Goal: Task Accomplishment & Management: Use online tool/utility

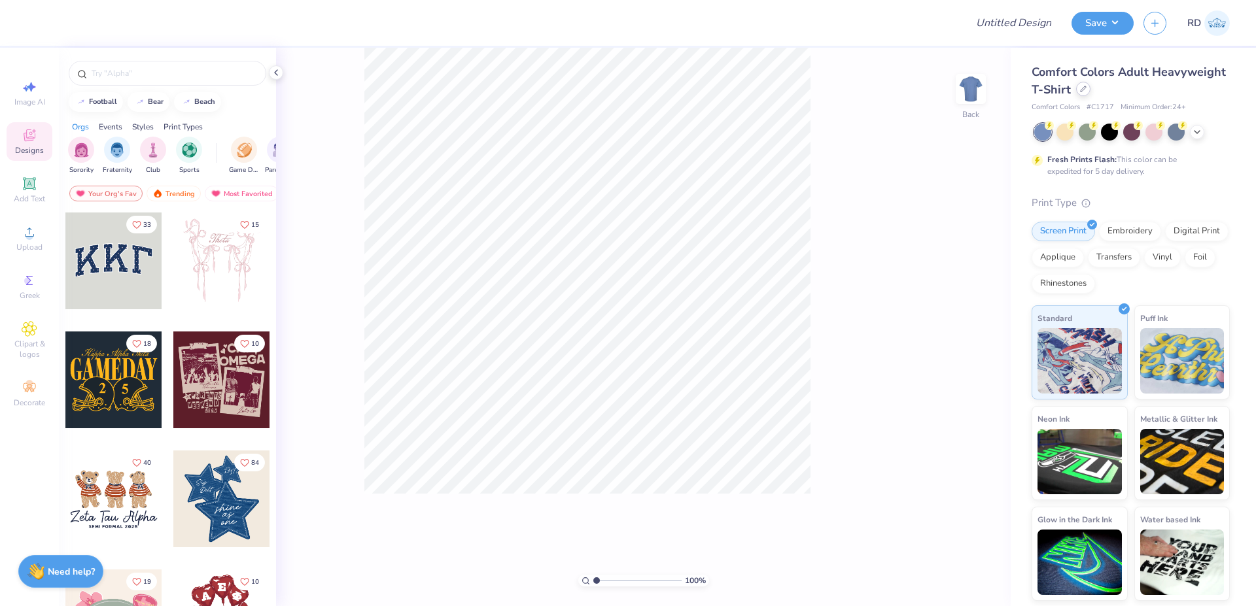
click at [750, 89] on icon at bounding box center [1083, 89] width 7 height 7
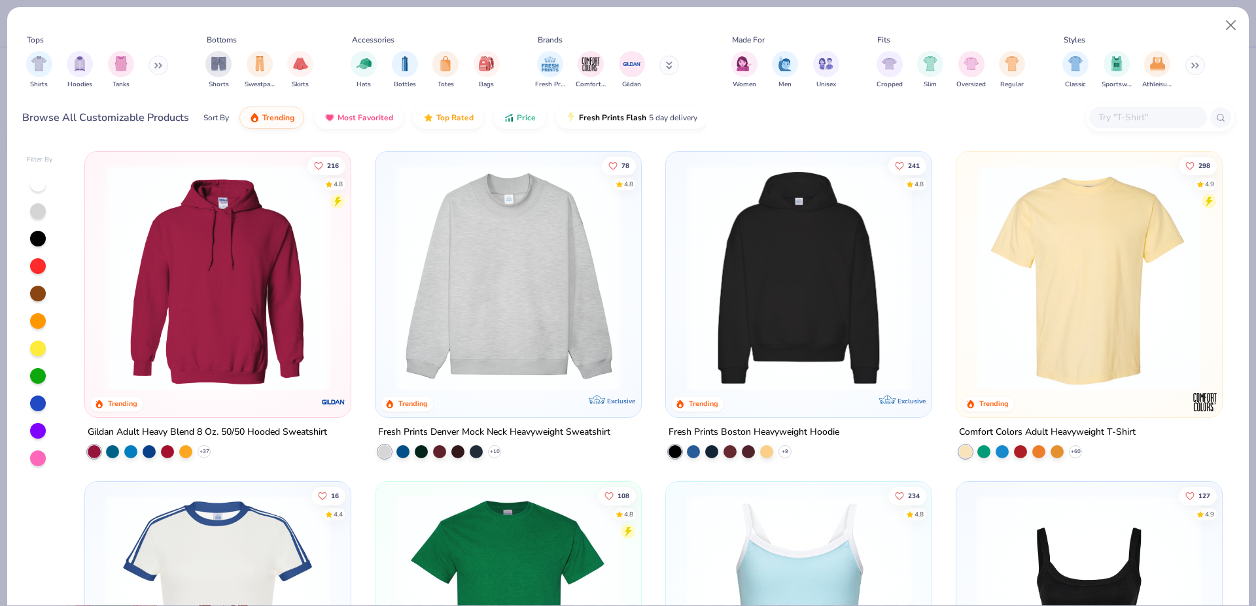
click at [750, 109] on div at bounding box center [1148, 118] width 118 height 22
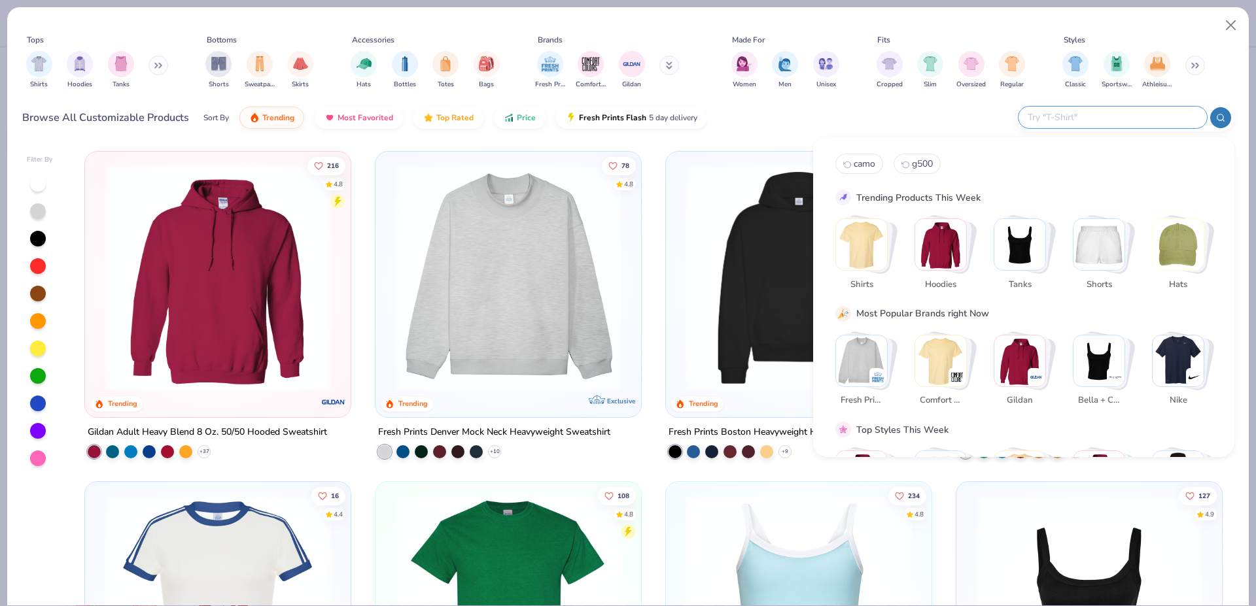
paste input "B8882"
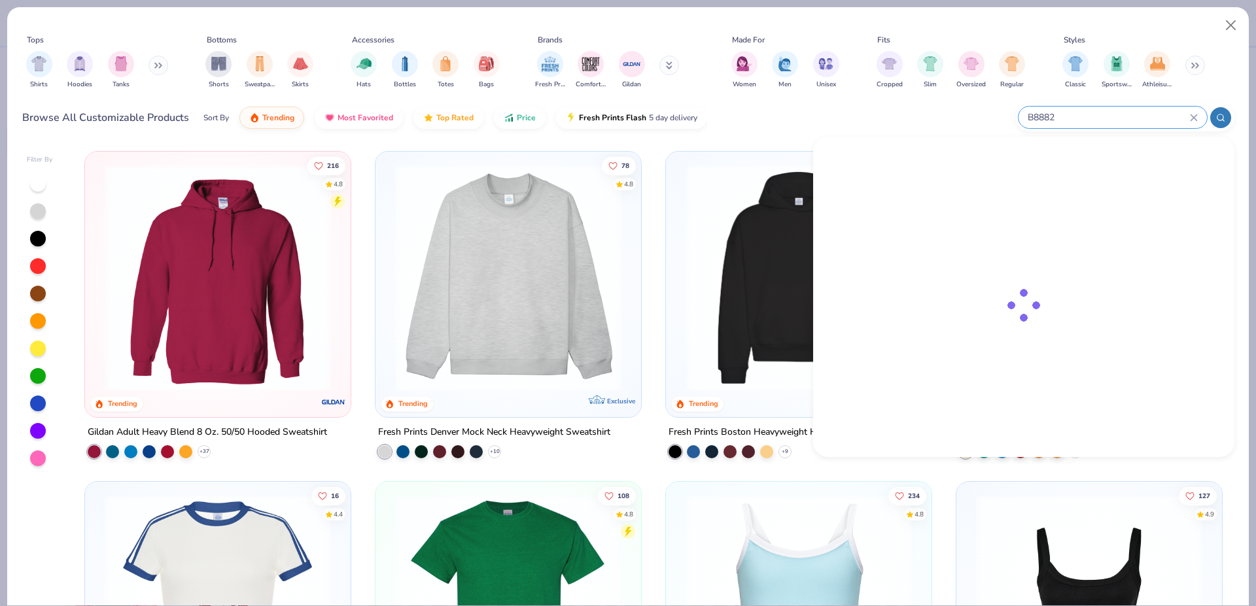
type input "B8882"
click at [750, 177] on img at bounding box center [875, 186] width 41 height 41
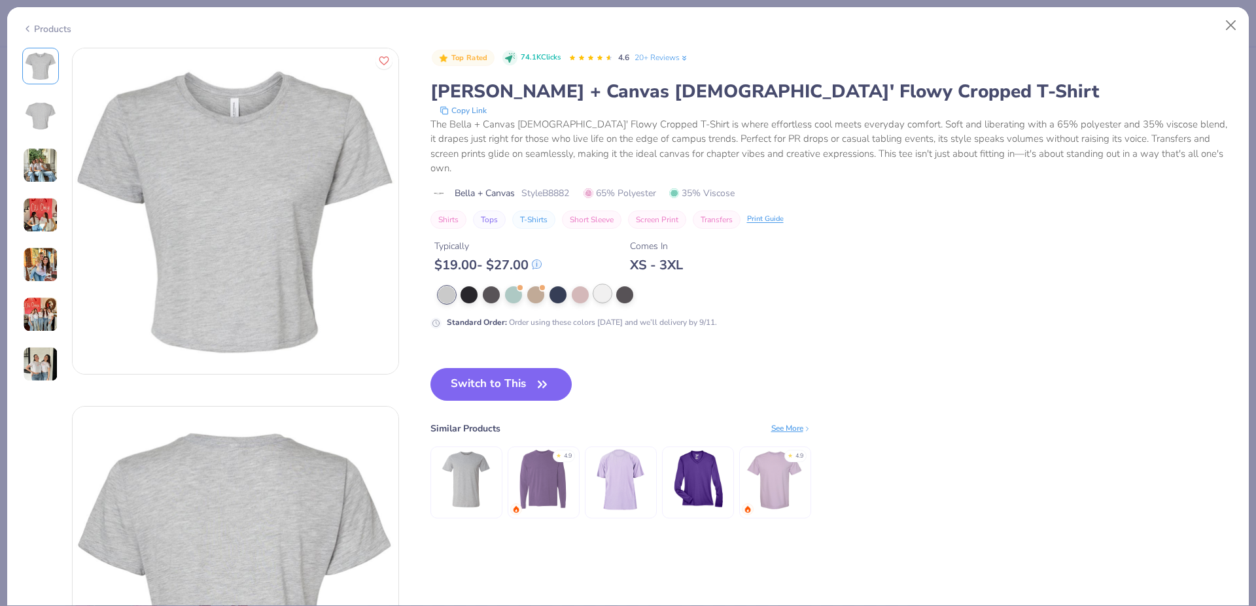
click at [604, 285] on div at bounding box center [602, 293] width 17 height 17
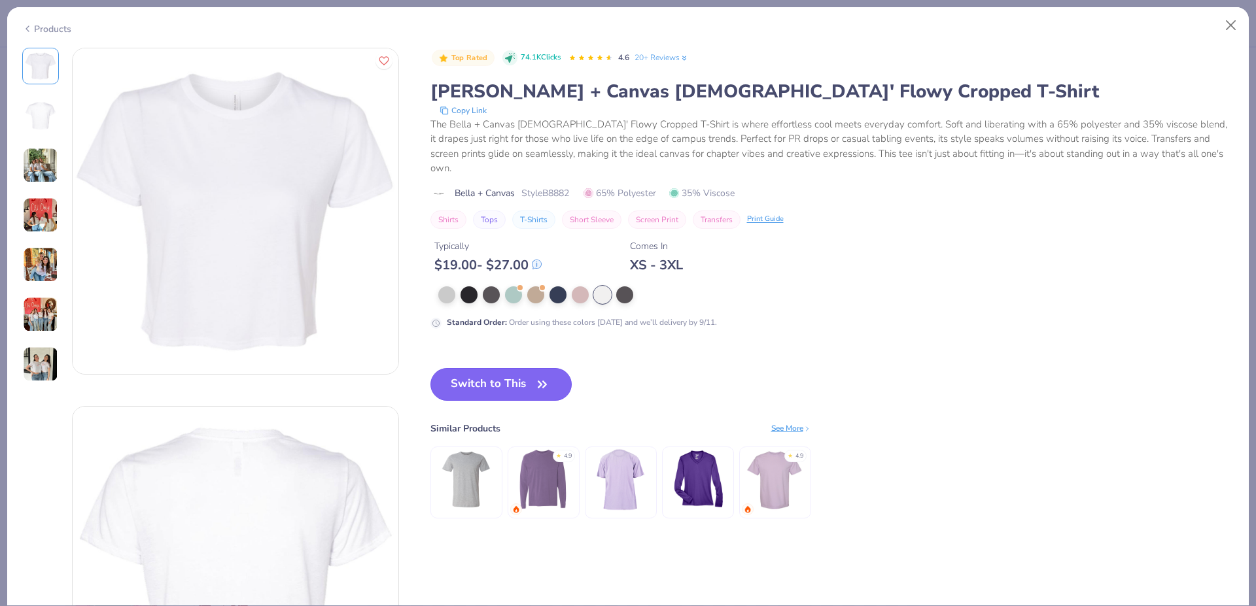
click at [523, 374] on button "Switch to This" at bounding box center [501, 384] width 142 height 33
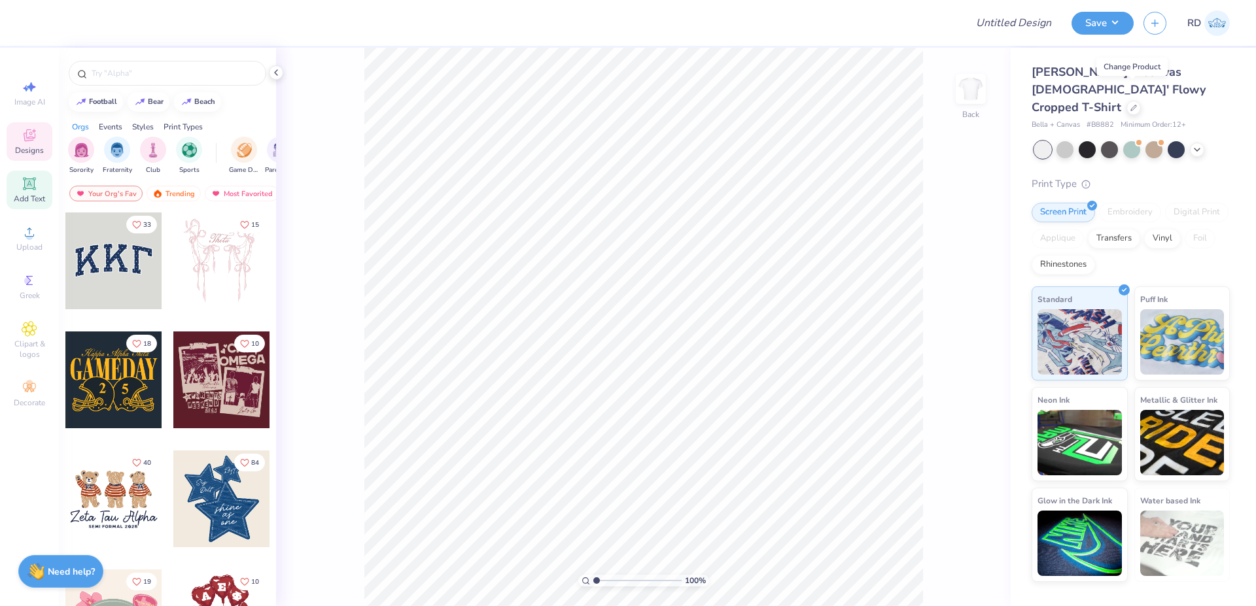
click at [22, 197] on span "Add Text" at bounding box center [29, 199] width 31 height 10
click at [34, 241] on div "Upload" at bounding box center [30, 238] width 46 height 39
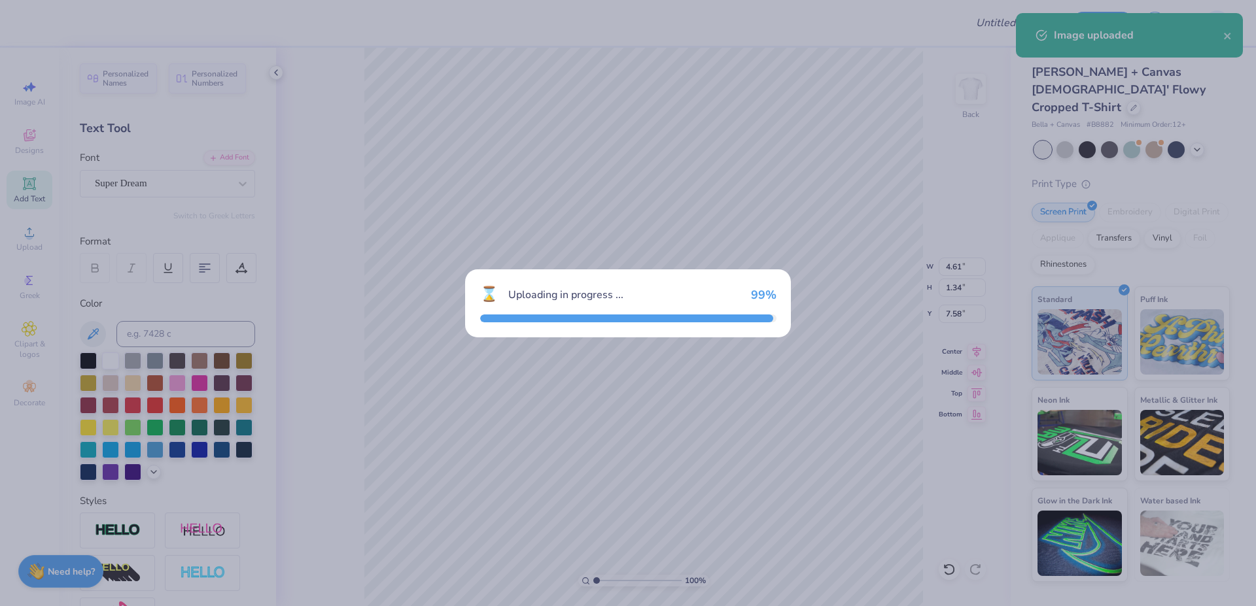
type input "12.67"
type input "7.50"
type input "4.50"
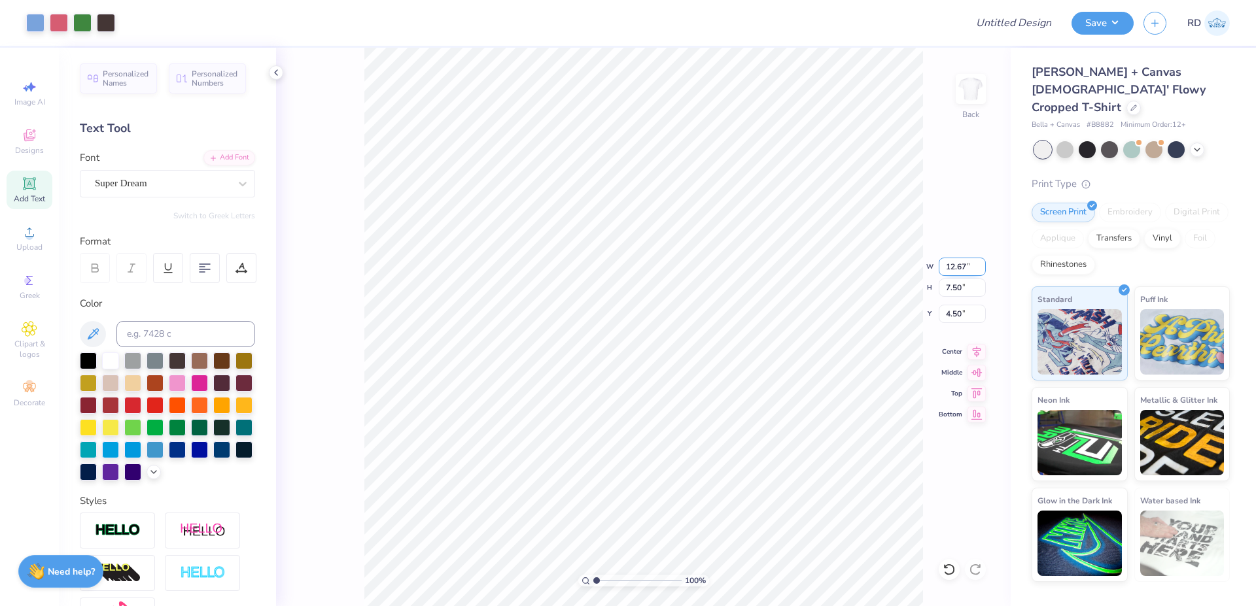
click at [750, 269] on input "12.67" at bounding box center [962, 267] width 47 height 18
type input "8.00"
type input "4.74"
type input "5.88"
click at [750, 324] on div "100 % Back W 8.00 8.00 " H 4.74 4.74 " Y 5.88 5.88 " Center Middle Top Bottom" at bounding box center [643, 327] width 734 height 559
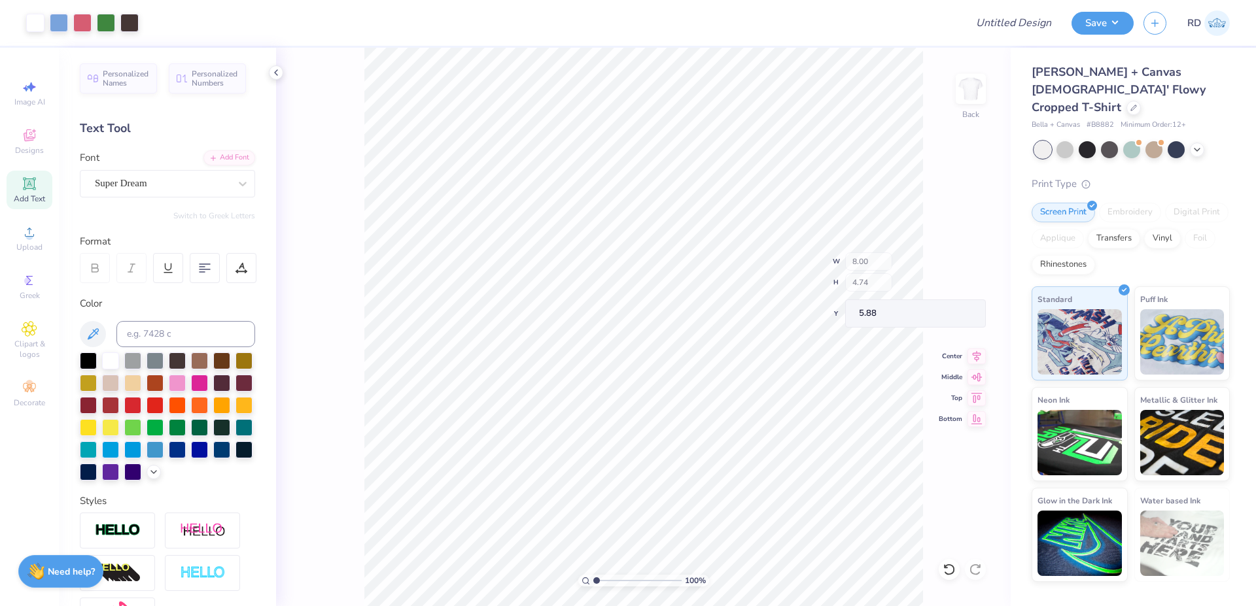
click at [750, 320] on div "100 % Back W 8.00 H 4.74 Y 5.88 Center Middle Top Bottom" at bounding box center [643, 327] width 734 height 559
click at [750, 315] on input "5.88" at bounding box center [962, 314] width 47 height 18
type input "3.00"
drag, startPoint x: 613, startPoint y: 585, endPoint x: 612, endPoint y: 577, distance: 8.1
type input "2.82"
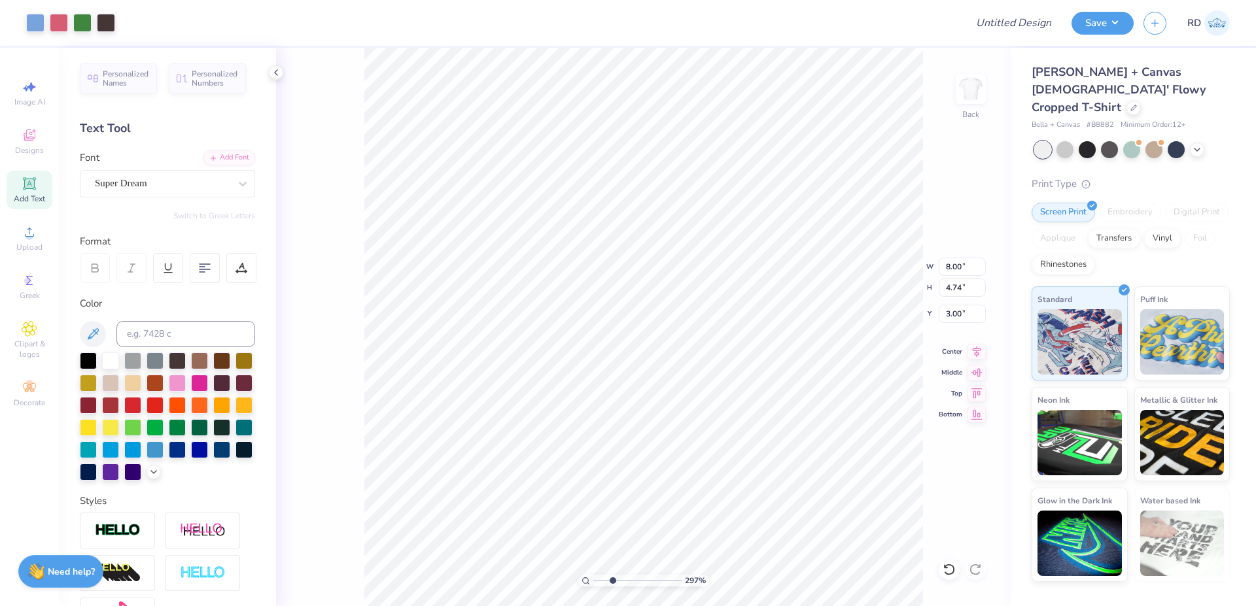
click at [612, 557] on input "range" at bounding box center [637, 581] width 88 height 12
type input "4.61"
type input "1.34"
type input "8.17"
type input "8.00"
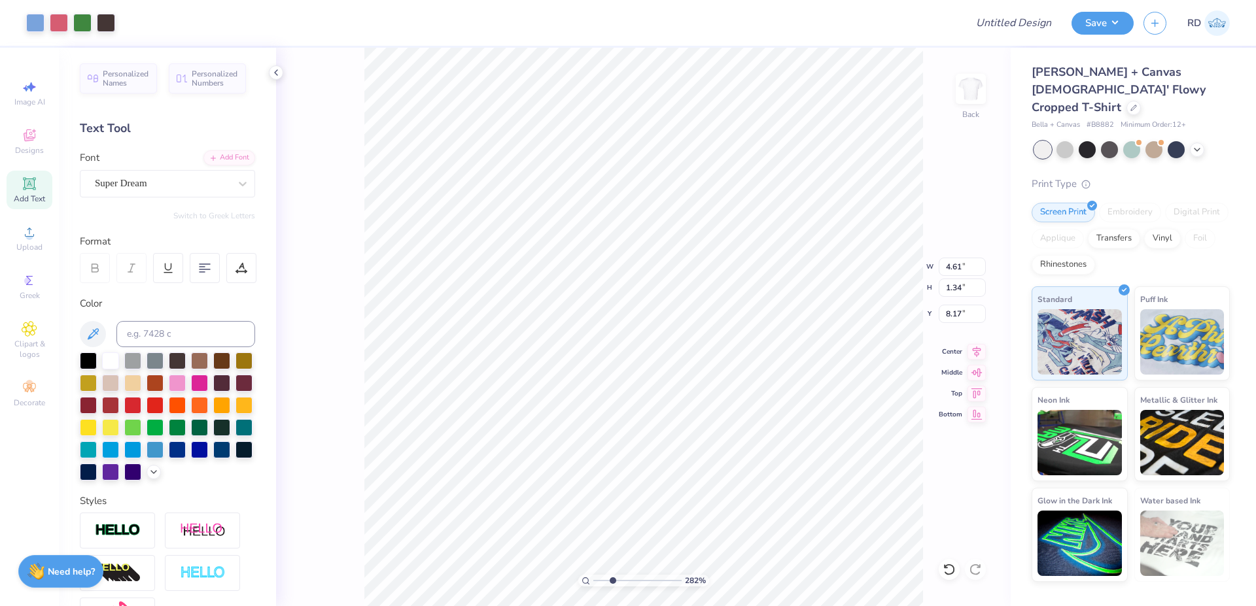
type input "4.74"
type input "3.00"
type input "4.61"
type input "1.34"
type input "8.17"
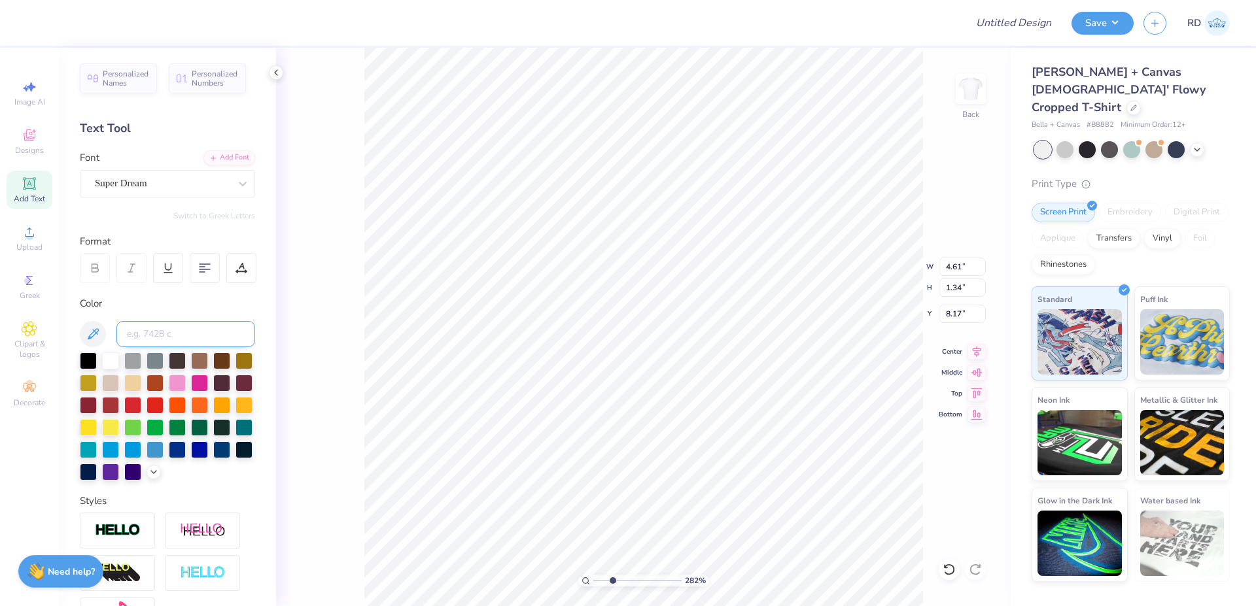
click at [177, 331] on input at bounding box center [185, 334] width 139 height 26
type input "659"
click at [224, 155] on div "Add Font" at bounding box center [229, 156] width 52 height 15
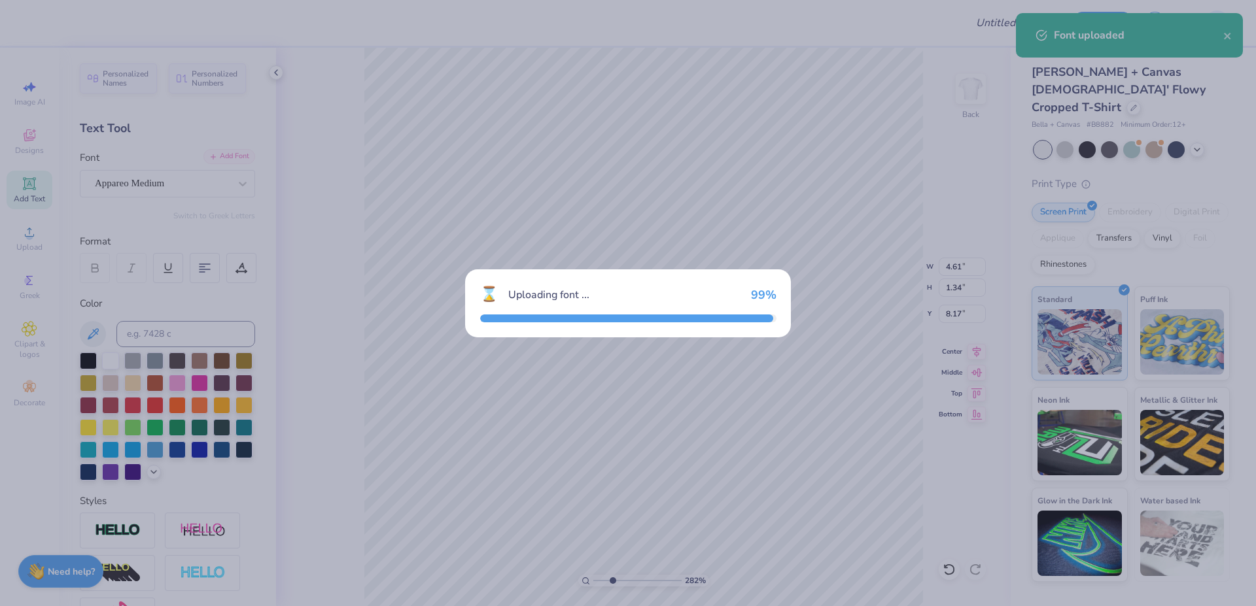
type input "5.24"
type input "1.38"
type input "8.14"
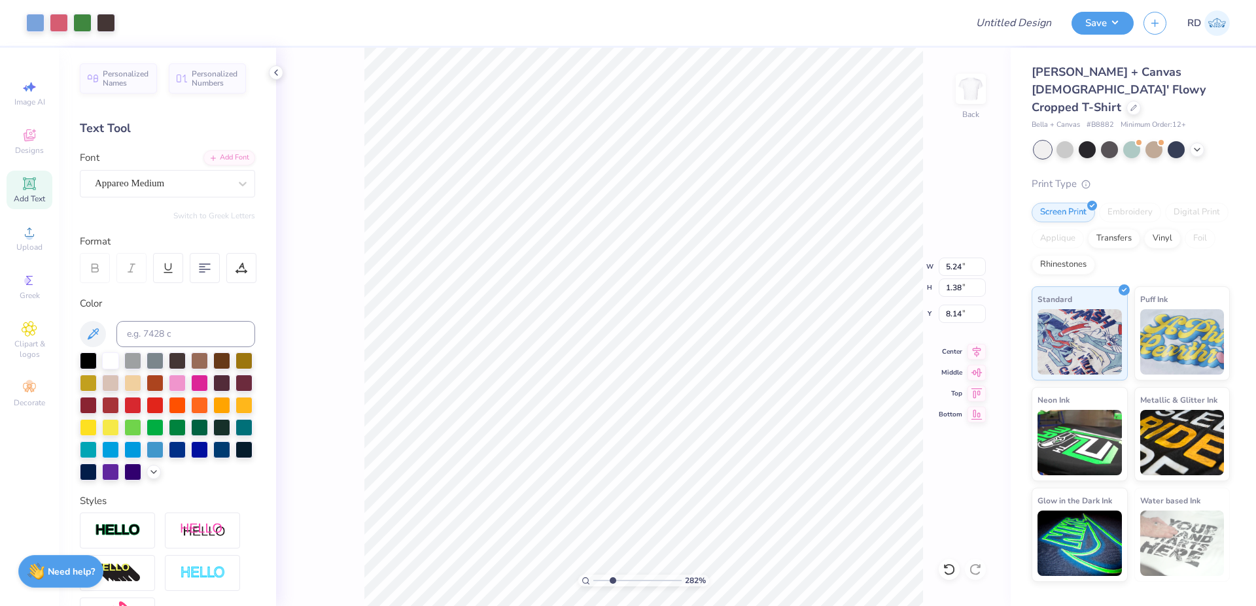
type input "8.00"
type input "4.74"
type input "3.00"
type input "5.24"
type input "1.38"
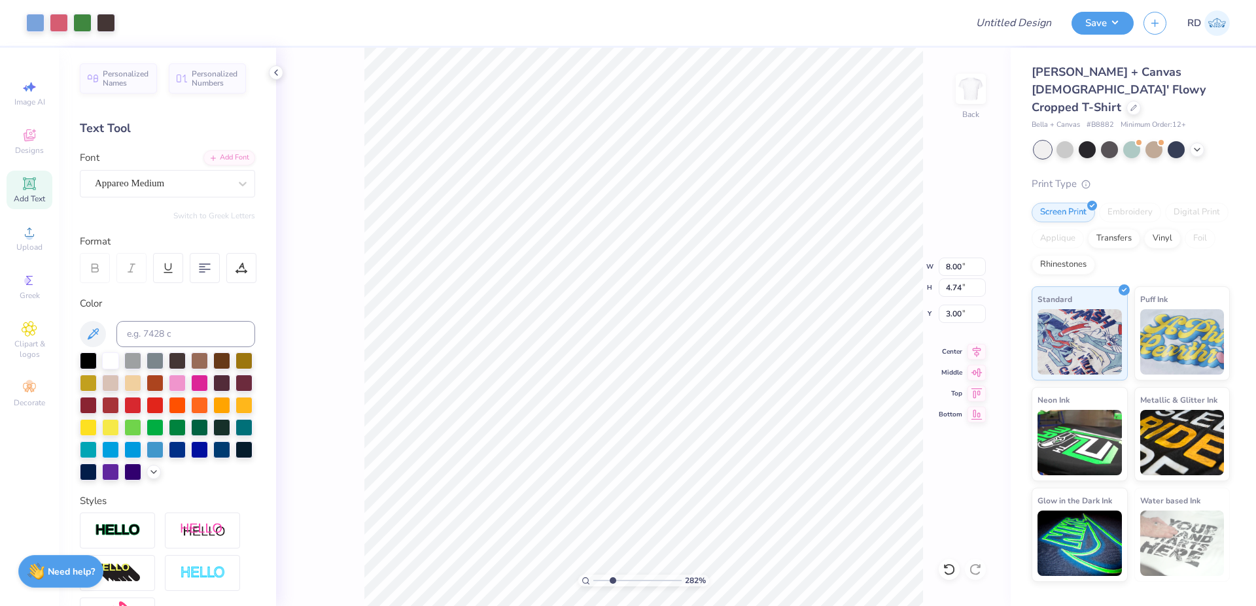
type input "8.14"
type textarea "PHI MU"
click at [750, 260] on input "5.24" at bounding box center [962, 267] width 47 height 18
click at [750, 268] on input "7.18" at bounding box center [962, 267] width 47 height 18
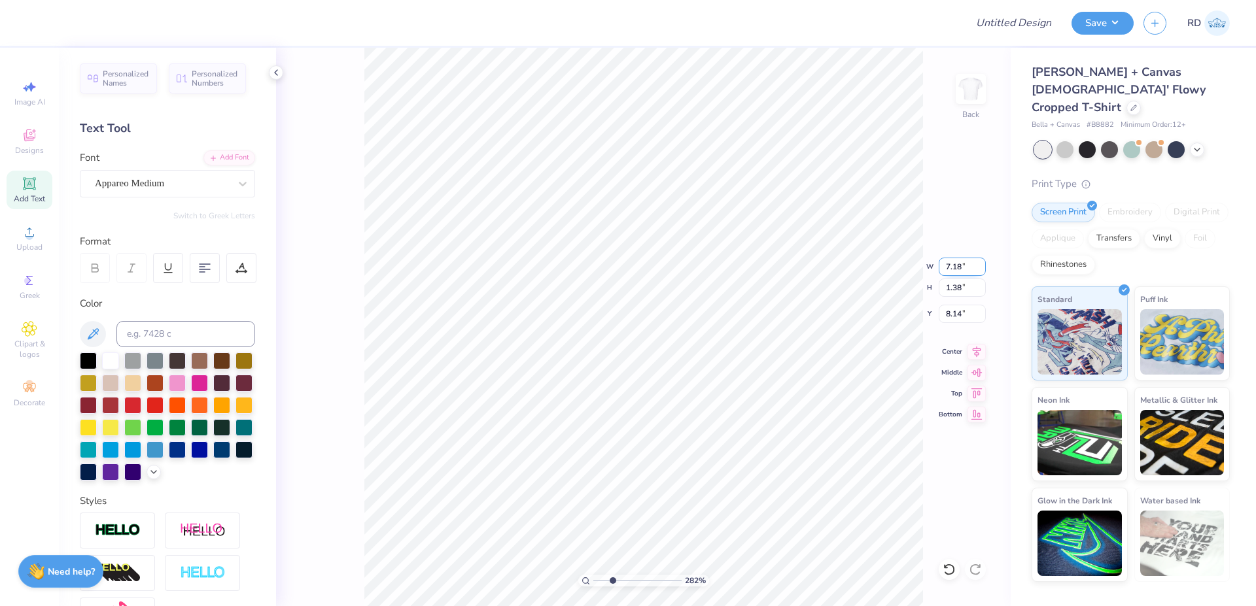
paste input "2.79"
type input "2.79"
type input "0.54"
type input "7.98"
click at [750, 347] on icon at bounding box center [976, 350] width 18 height 16
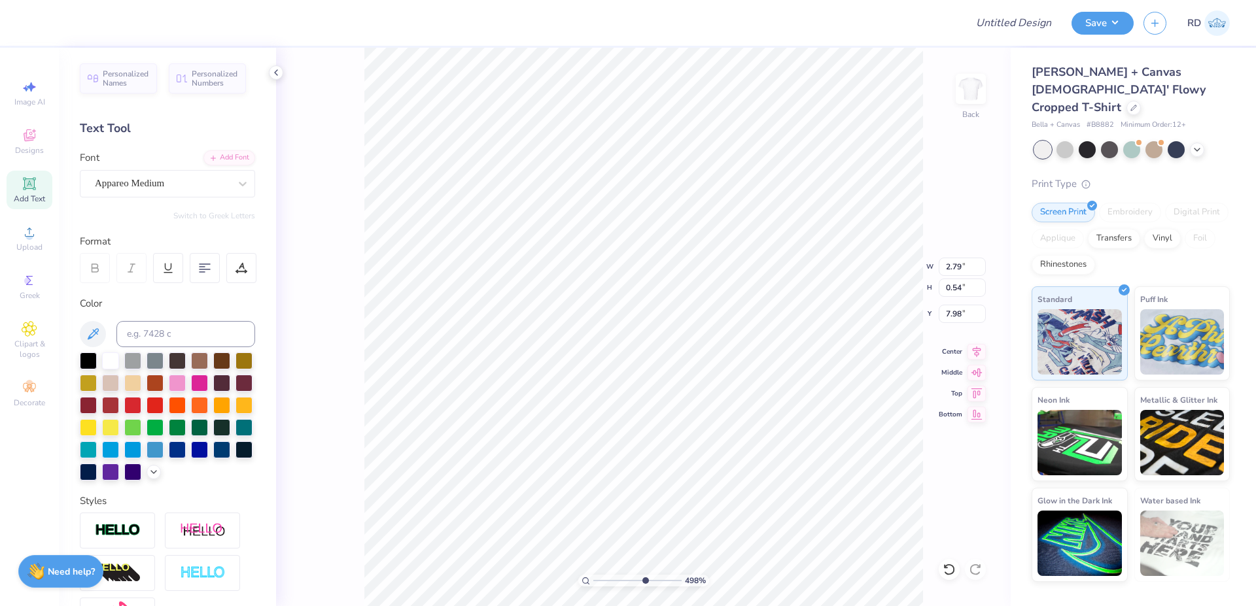
drag, startPoint x: 623, startPoint y: 579, endPoint x: 644, endPoint y: 586, distance: 22.8
type input "6.4"
click at [644, 557] on input "range" at bounding box center [637, 581] width 88 height 12
type input "7.94"
click at [609, 557] on input "range" at bounding box center [637, 581] width 88 height 12
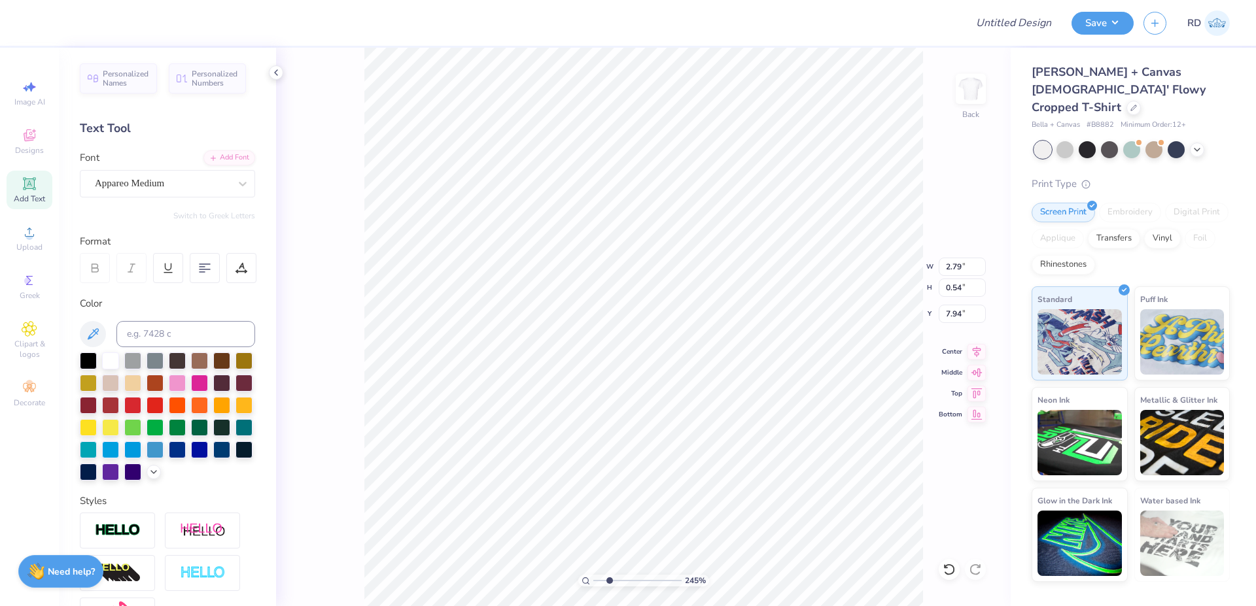
type input "2.45"
click at [750, 349] on icon at bounding box center [976, 350] width 18 height 16
type input "8.00"
type input "4.74"
type input "3.00"
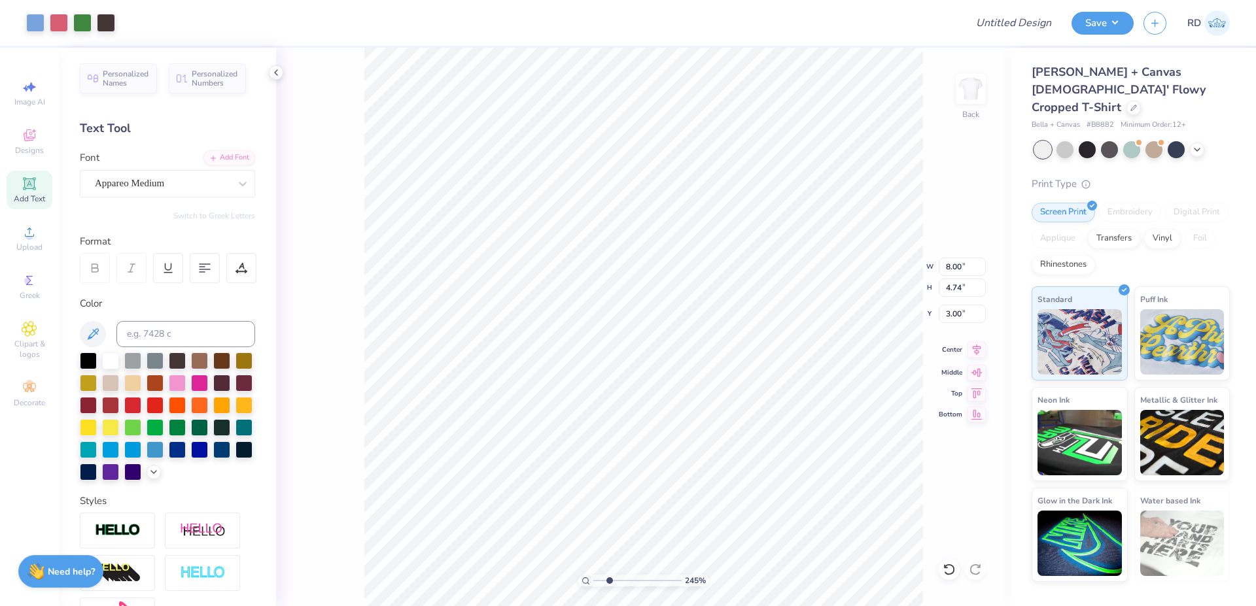
click at [750, 344] on icon at bounding box center [976, 350] width 18 height 16
type input "2.79"
type input "0.54"
click at [699, 363] on li "Duplicate" at bounding box center [716, 361] width 103 height 26
type input "8.94"
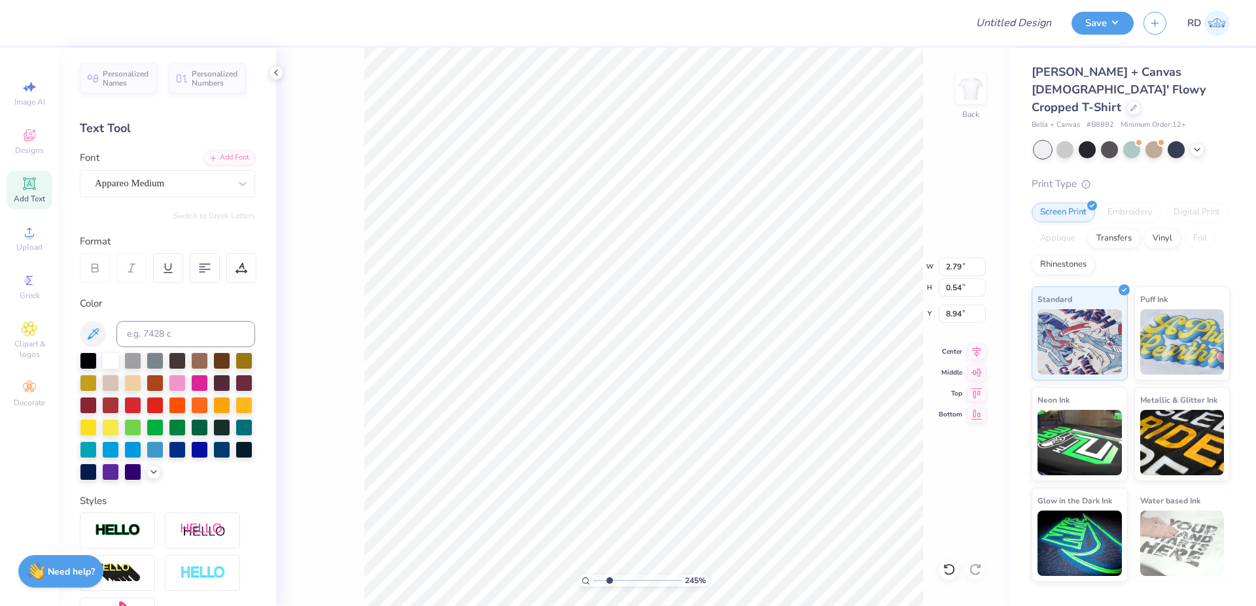
scroll to position [0, 7]
type textarea "Parent’s Weekend"
click at [226, 152] on div "Add Font" at bounding box center [229, 156] width 52 height 15
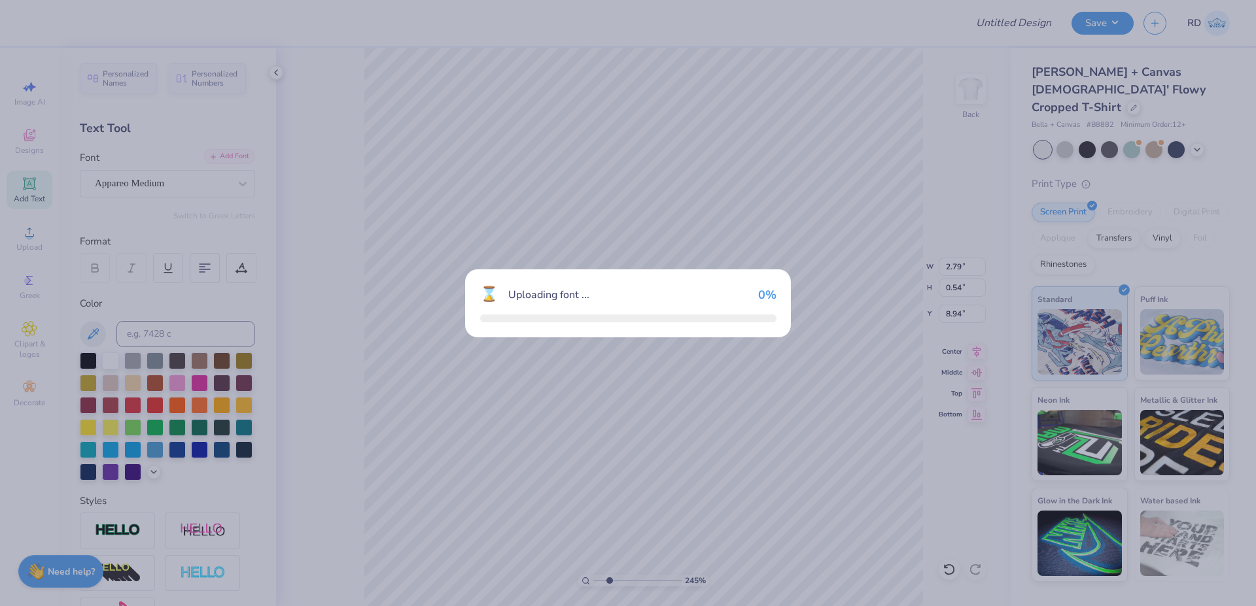
type input "6.00"
type input "0.59"
type input "8.92"
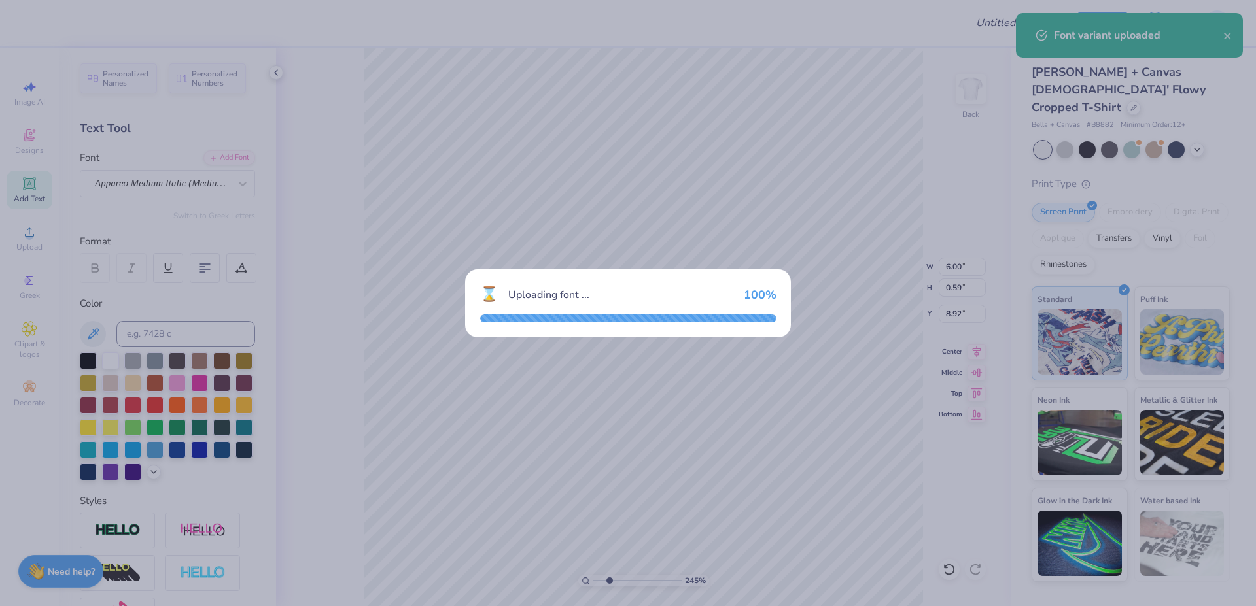
type input "6.18"
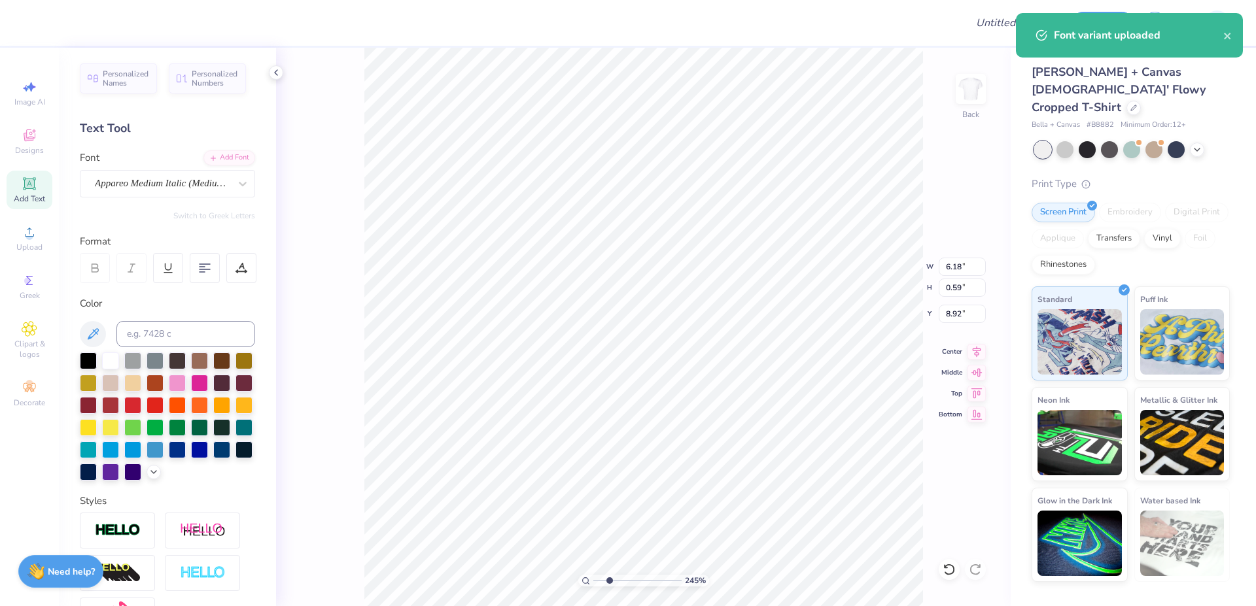
click at [750, 254] on div "245 % Back W 6.18 6.18 " H 0.59 0.59 " Y 8.92 8.92 " Center Middle Top Bottom" at bounding box center [643, 327] width 734 height 559
click at [750, 260] on div "245 % Back W 6.18 H 0.59 Y 8.92 Center Middle Top Bottom" at bounding box center [643, 327] width 734 height 559
click at [750, 267] on input "6.18" at bounding box center [962, 267] width 47 height 18
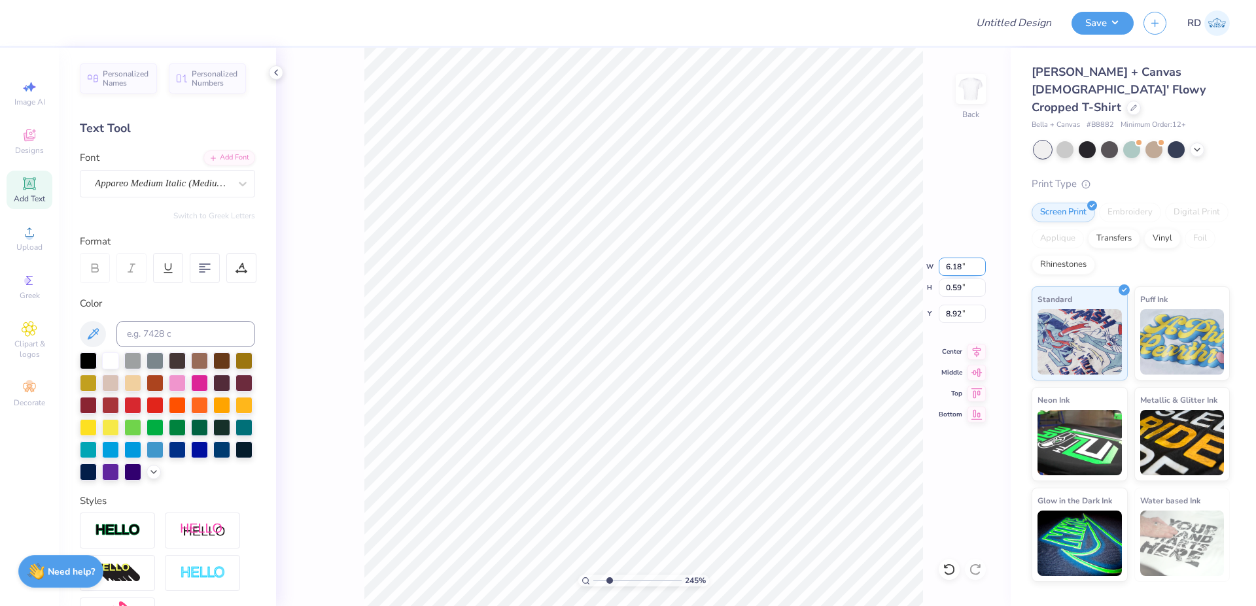
paste input "4.56"
type input "4.56"
type input "0.44"
click at [750, 351] on icon at bounding box center [977, 349] width 9 height 11
click at [746, 359] on li "Duplicate" at bounding box center [760, 361] width 103 height 26
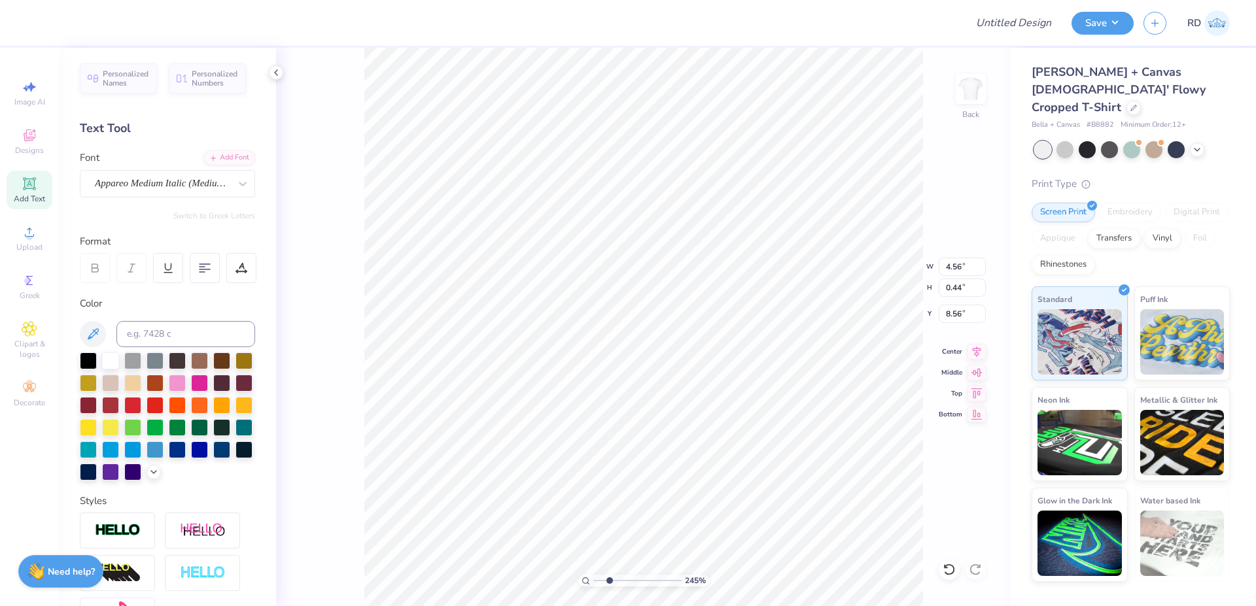
type input "9.56"
type textarea "2025"
click at [623, 557] on input "range" at bounding box center [637, 581] width 88 height 12
type input "4.02"
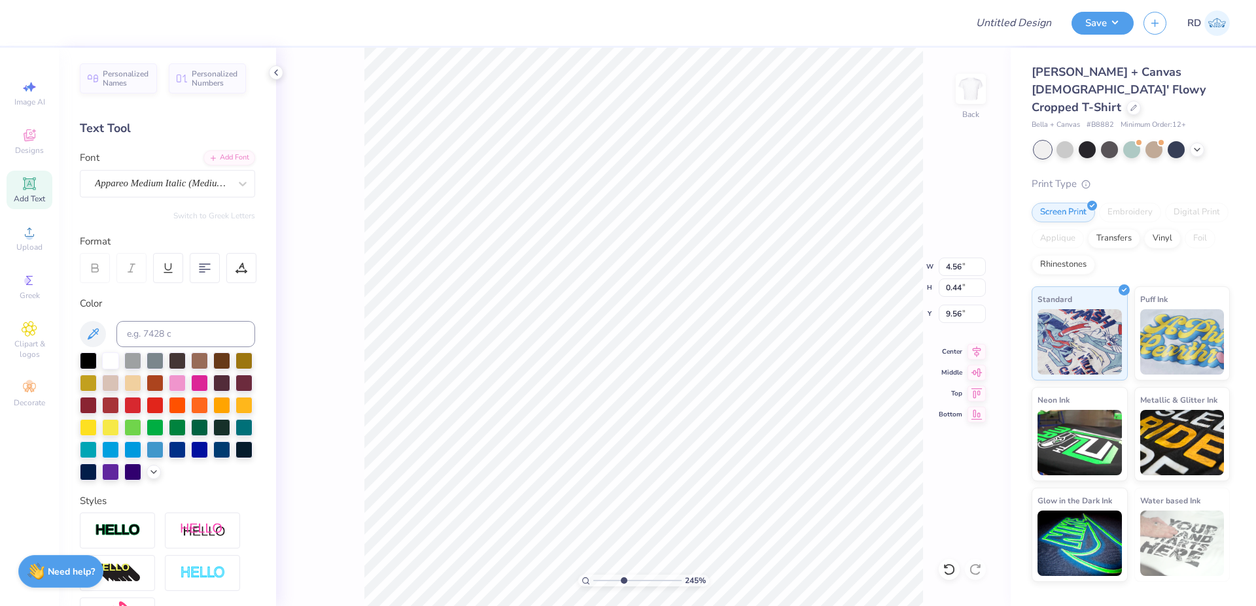
click at [623, 557] on input "range" at bounding box center [637, 581] width 88 height 12
click at [750, 349] on icon at bounding box center [976, 350] width 18 height 16
type input "9.12"
type input "4.56"
type input "0.44"
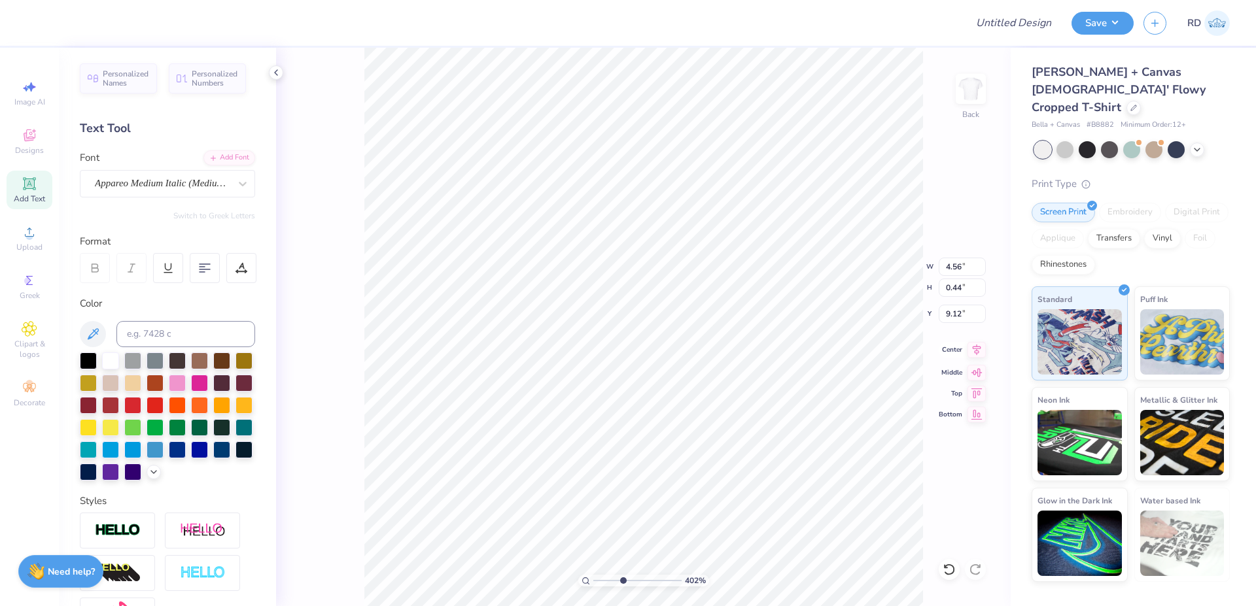
type input "8.56"
click at [750, 349] on icon at bounding box center [977, 349] width 9 height 11
click at [750, 345] on icon at bounding box center [976, 350] width 18 height 16
click at [750, 347] on icon at bounding box center [976, 350] width 18 height 16
click at [597, 557] on input "range" at bounding box center [637, 581] width 88 height 12
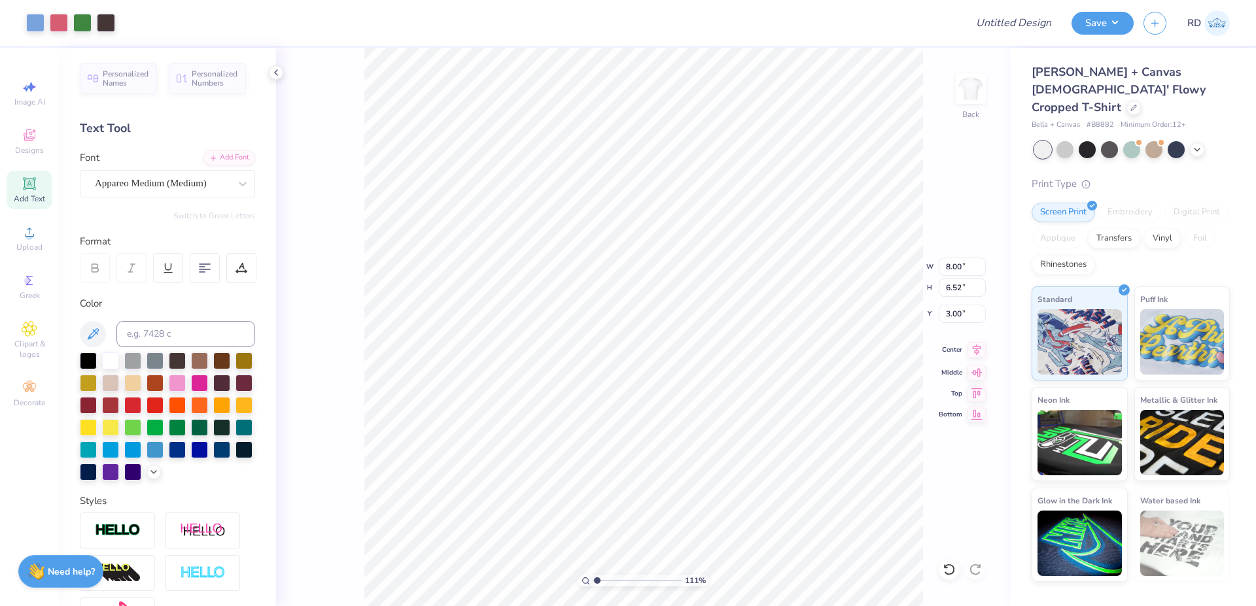
click at [750, 354] on icon at bounding box center [976, 350] width 18 height 16
drag, startPoint x: 601, startPoint y: 579, endPoint x: 570, endPoint y: 580, distance: 30.7
type input "1"
click at [593, 557] on input "range" at bounding box center [637, 581] width 88 height 12
click at [750, 35] on input "Design Title" at bounding box center [997, 23] width 128 height 26
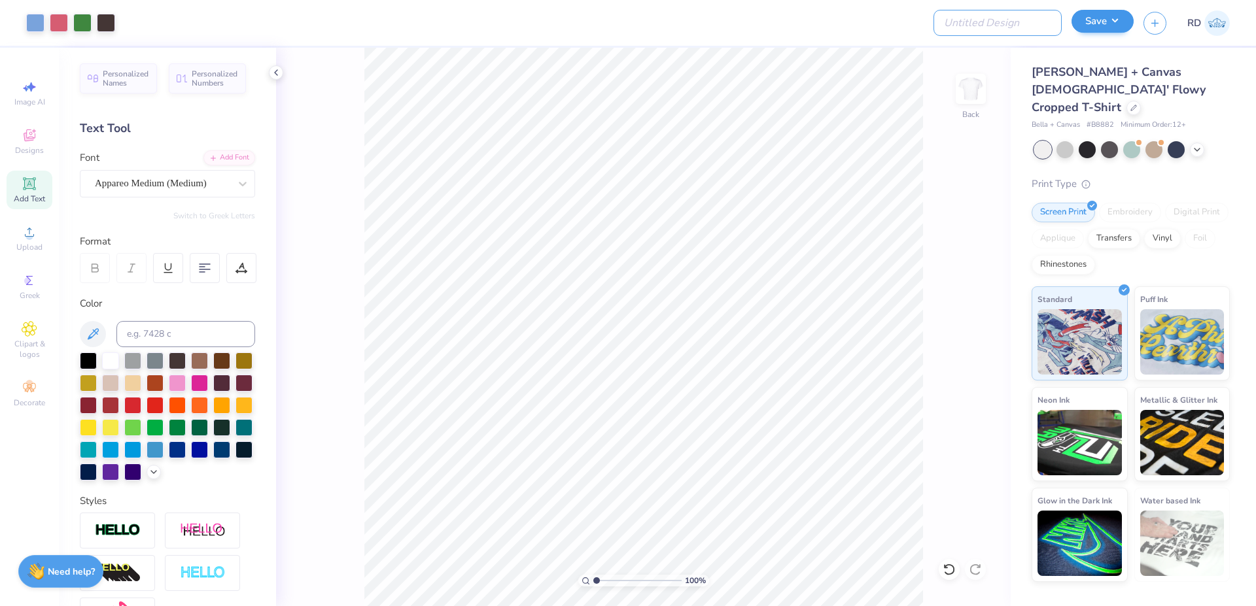
paste input "FPS239855"
type input "FPS239855"
click at [750, 17] on button "Save" at bounding box center [1102, 21] width 62 height 23
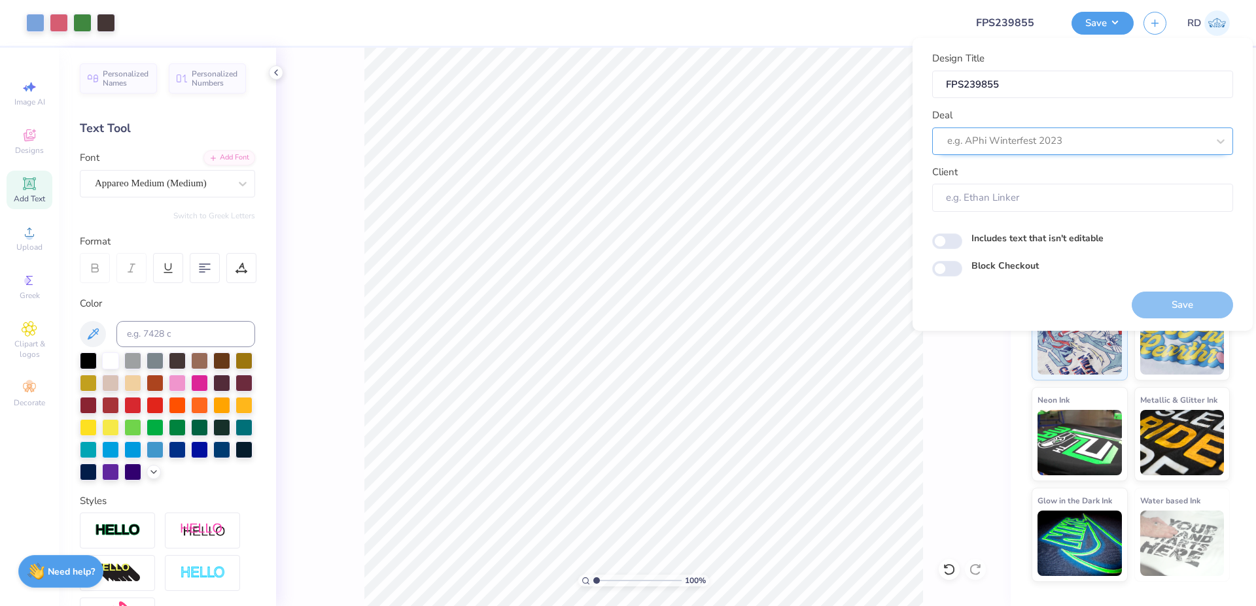
click at [750, 140] on div at bounding box center [1077, 141] width 260 height 18
click at [750, 172] on div "Design Tool Gallery" at bounding box center [1082, 176] width 290 height 22
type input "gallery"
type input "Design Tool Gallery User"
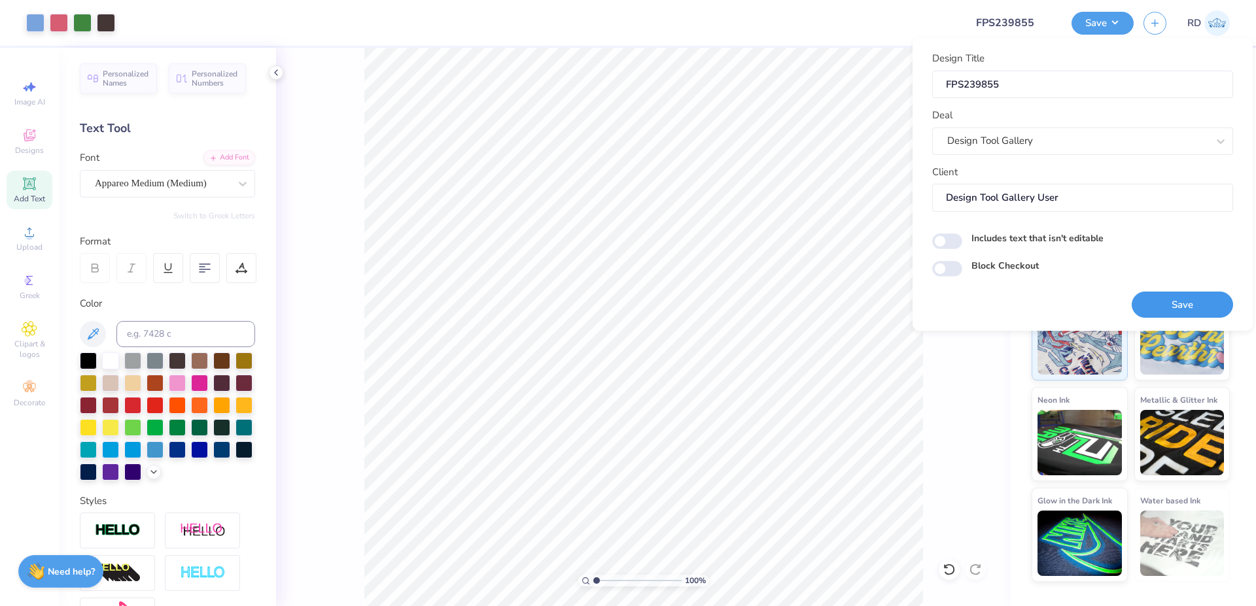
click at [750, 299] on button "Save" at bounding box center [1181, 305] width 101 height 27
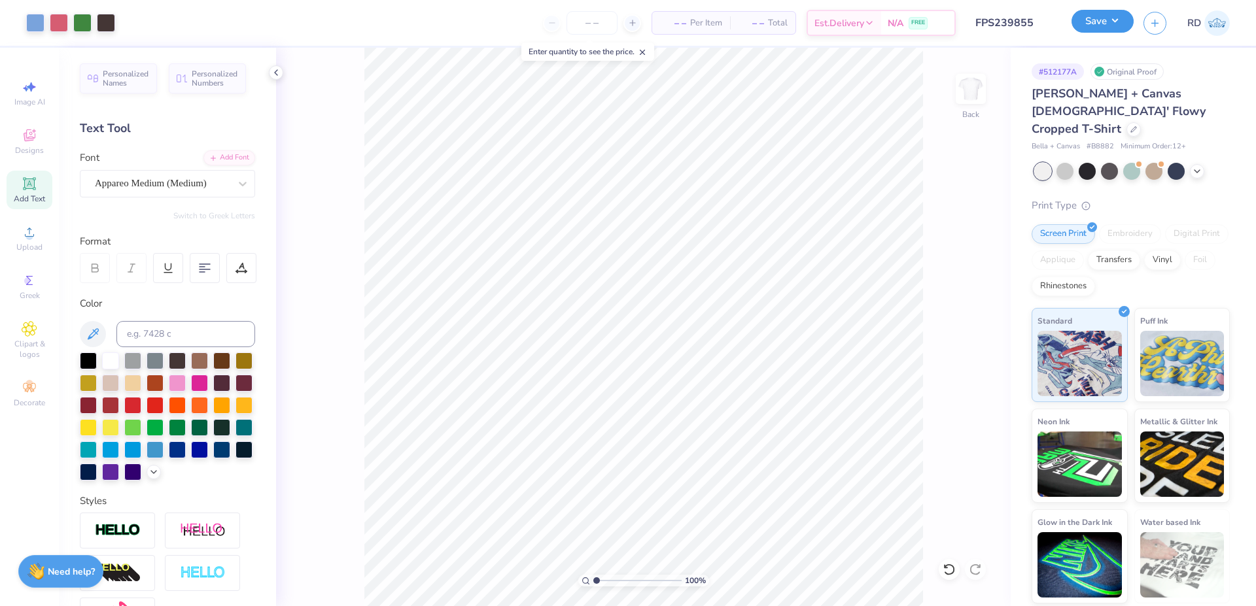
click at [750, 23] on button "Save" at bounding box center [1102, 21] width 62 height 23
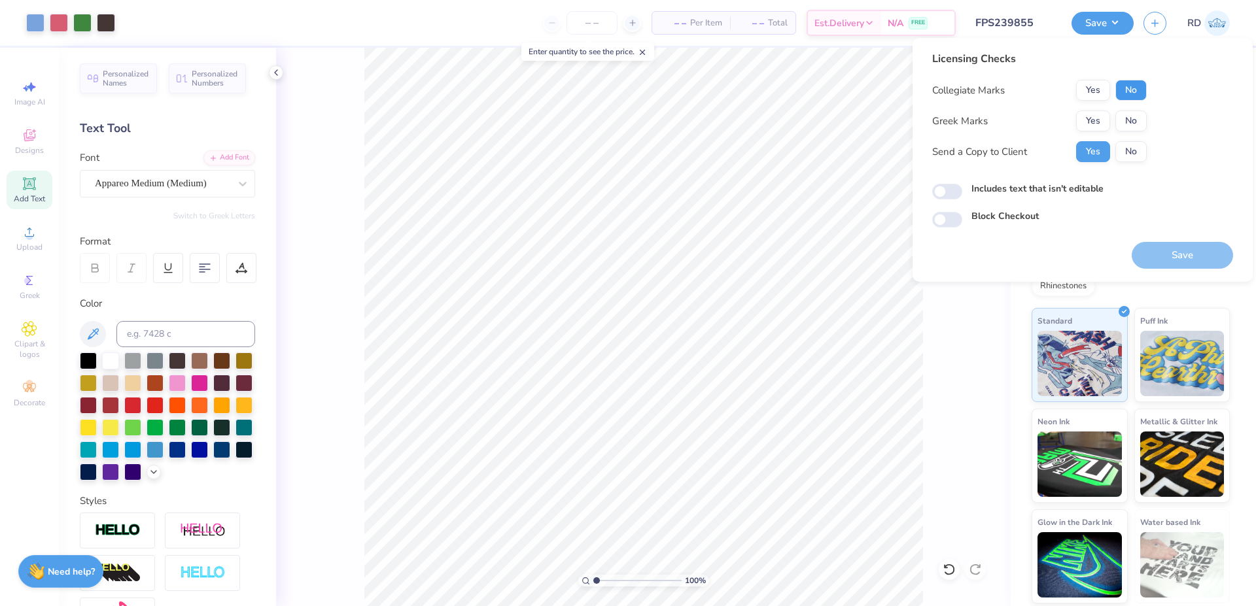
click at [750, 90] on button "No" at bounding box center [1130, 90] width 31 height 21
click at [750, 122] on button "Yes" at bounding box center [1093, 121] width 34 height 21
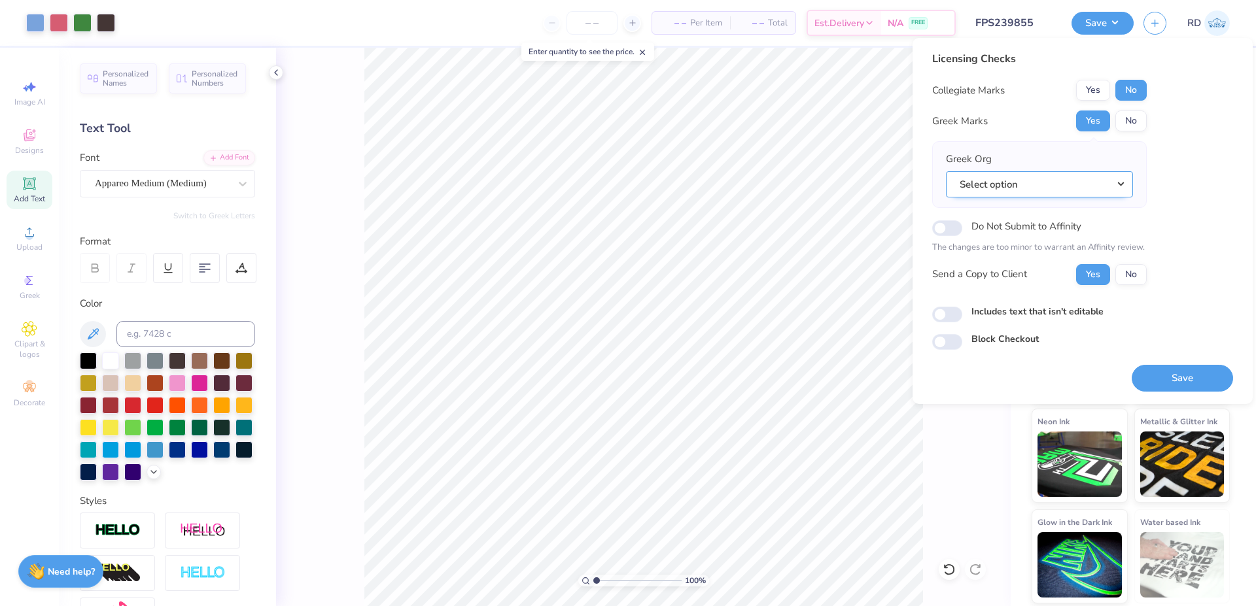
click at [750, 181] on button "Select option" at bounding box center [1039, 184] width 187 height 27
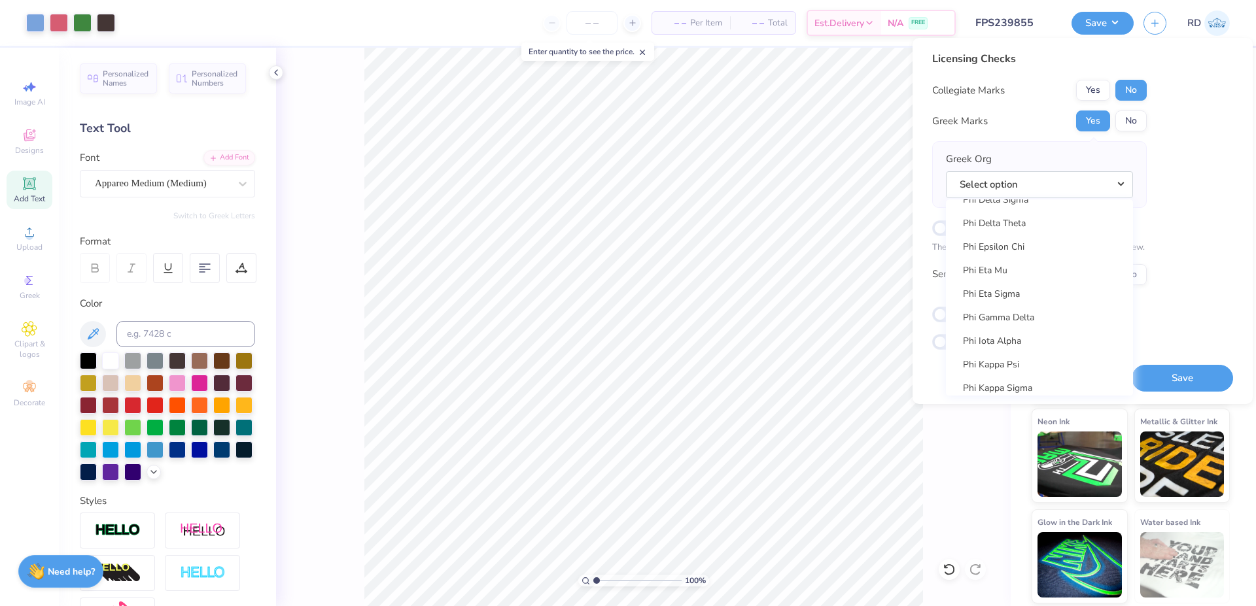
scroll to position [7001, 0]
click at [750, 298] on link "Phi Mu" at bounding box center [1039, 302] width 177 height 22
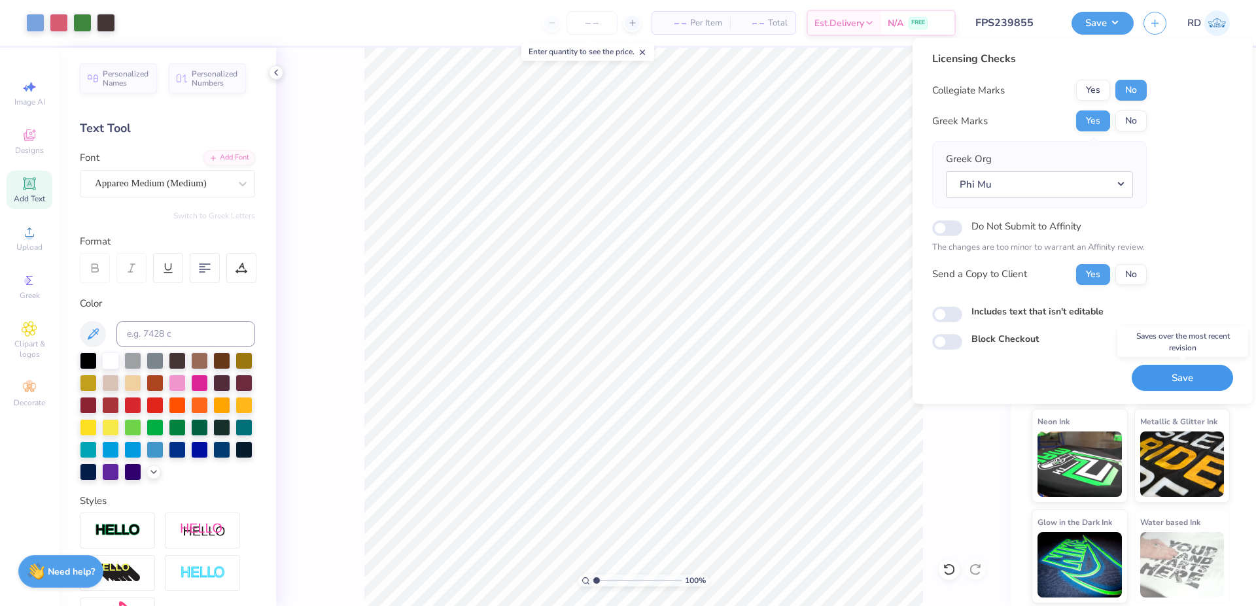
click at [750, 381] on button "Save" at bounding box center [1181, 378] width 101 height 27
